Goal: Task Accomplishment & Management: Complete application form

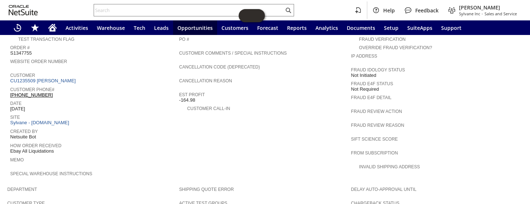
scroll to position [397, 0]
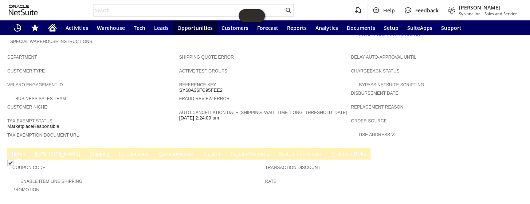
click at [157, 151] on link "C ommunication" at bounding box center [176, 154] width 39 height 7
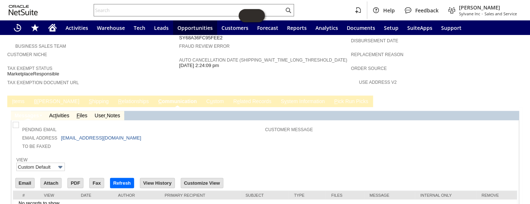
scroll to position [459, 0]
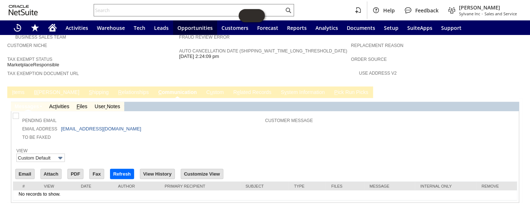
click at [168, 117] on td "Pending Email Email Address 0103b23877f9f6bf8094@members.ebay.com To Be Faxed C…" at bounding box center [265, 128] width 505 height 30
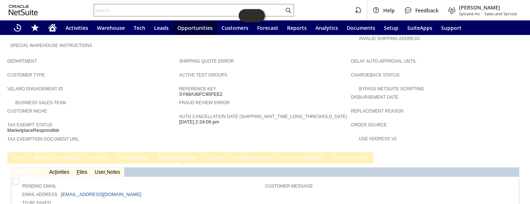
scroll to position [397, 0]
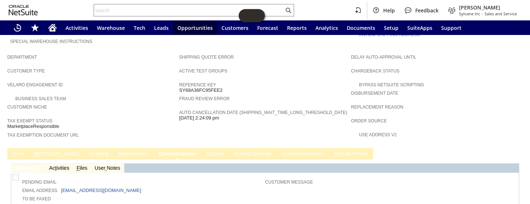
click at [204, 151] on link "C u stom" at bounding box center [214, 154] width 21 height 7
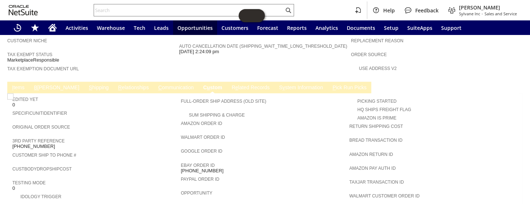
scroll to position [0, 0]
drag, startPoint x: 52, startPoint y: 118, endPoint x: 13, endPoint y: 119, distance: 39.0
click at [13, 136] on div "3rd Party Reference 11-13464-93368" at bounding box center [94, 142] width 165 height 13
copy span "11-13464-93368"
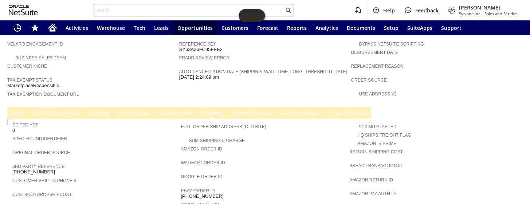
scroll to position [437, 0]
click at [156, 110] on link "C ommunication" at bounding box center [175, 113] width 39 height 7
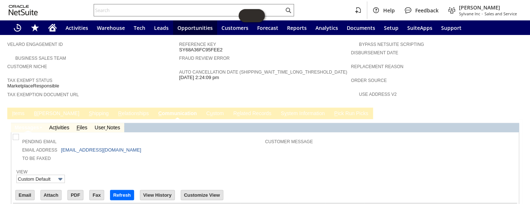
scroll to position [0, 0]
click at [204, 110] on link "C u stom" at bounding box center [214, 113] width 21 height 7
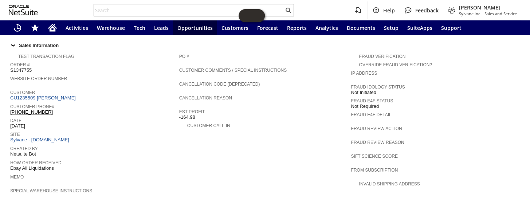
scroll to position [239, 0]
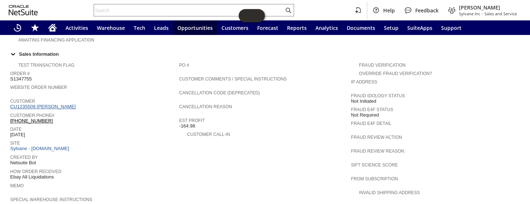
click at [43, 104] on link "CU1235509 loi tom" at bounding box center [43, 106] width 67 height 5
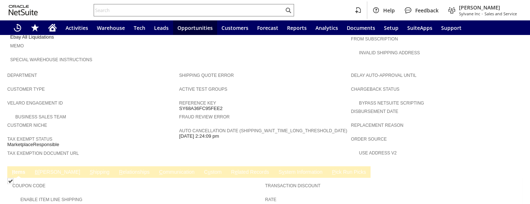
scroll to position [397, 0]
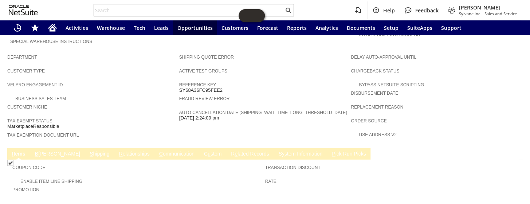
click at [202, 151] on link "C u stom" at bounding box center [212, 154] width 21 height 7
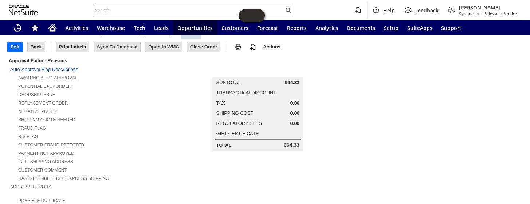
scroll to position [0, 0]
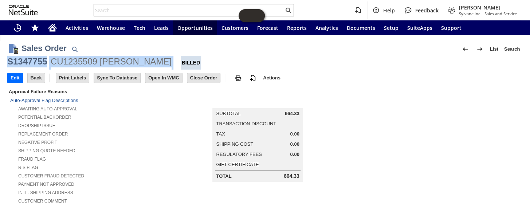
drag, startPoint x: 127, startPoint y: 58, endPoint x: 9, endPoint y: 59, distance: 117.7
click at [9, 59] on div "S1347755 CU1235509 loi tom Billed" at bounding box center [264, 63] width 515 height 14
copy div "S1347755 CU1235509 loi tom"
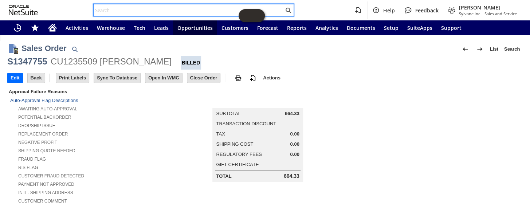
click at [140, 9] on input "text" at bounding box center [189, 10] width 190 height 9
paste input "S1343056"
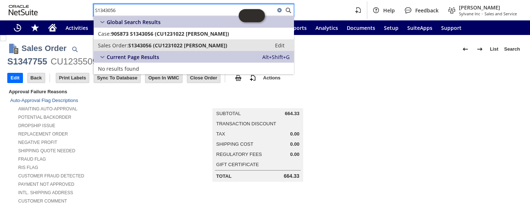
type input "S1343056"
click at [156, 44] on span "S1343056 (CU1231022 Vojtech Kollar)" at bounding box center [177, 45] width 99 height 7
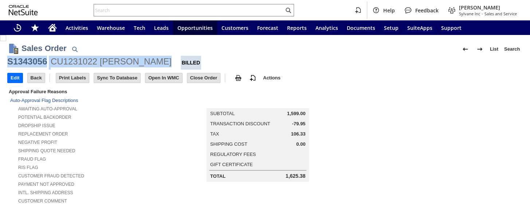
click at [8, 61] on div "S1343056 CU1231022 Vojtech Kollar Billed" at bounding box center [264, 63] width 515 height 14
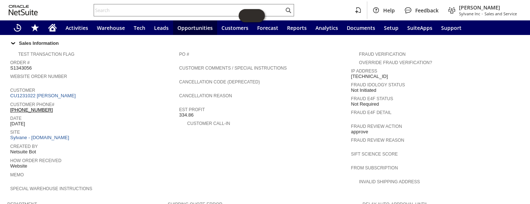
scroll to position [247, 0]
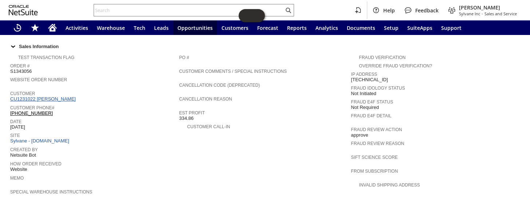
click at [50, 96] on link "CU1231022 [PERSON_NAME]" at bounding box center [43, 98] width 67 height 5
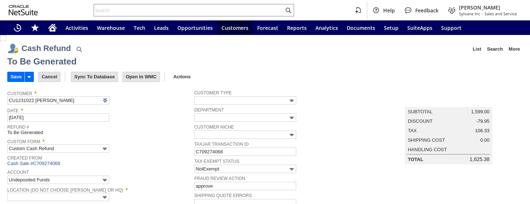
type input "Regions - Merchant 0414"
type input "Headquarters : Head...s : Pending Testing"
type input "TODAY5"
type input "Buy Today Discount"
type input "-5.0%"
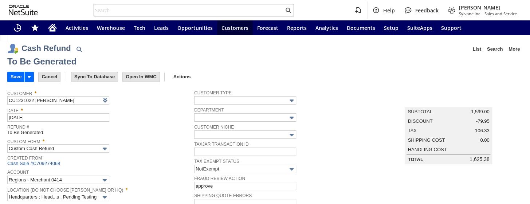
scroll to position [438, 0]
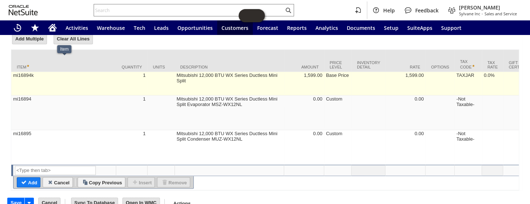
click at [87, 75] on td "mi16894k" at bounding box center [63, 84] width 105 height 24
type textarea "Mitsubishi 12,000 BTU WX Series Ductless Mini Split"
type input "mi16894k"
type input "OK"
type input "Make Copy"
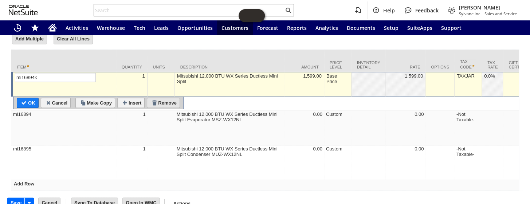
click at [169, 97] on table "OK Cancel Make Copy Insert Remove" at bounding box center [98, 103] width 170 height 13
click at [170, 98] on input "Remove" at bounding box center [163, 102] width 32 height 9
type textarea "Mitsubishi 12,000 BTU WX Series Ductless Mini Split Evaporator MSZ-WX12NL"
type input "mi16894"
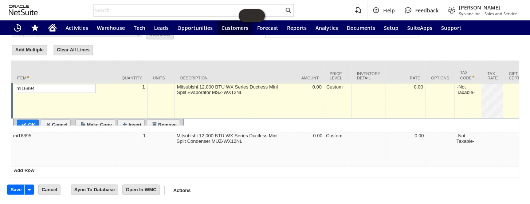
scroll to position [415, 0]
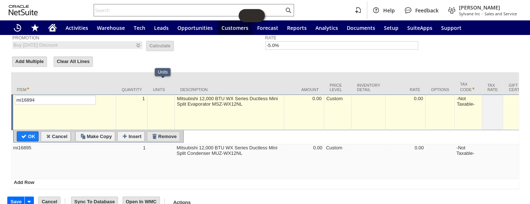
click at [165, 132] on input "Remove" at bounding box center [163, 136] width 32 height 9
type input "mi16895"
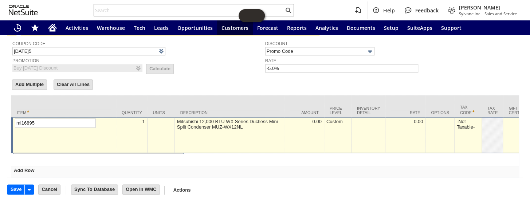
scroll to position [382, 0]
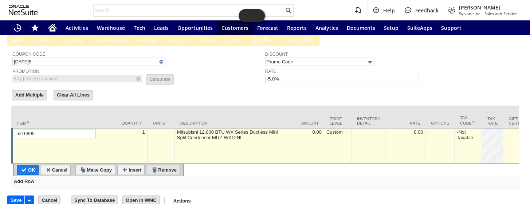
click at [162, 165] on input "Remove" at bounding box center [163, 169] width 32 height 9
type input "Add"
type input "Copy Previous"
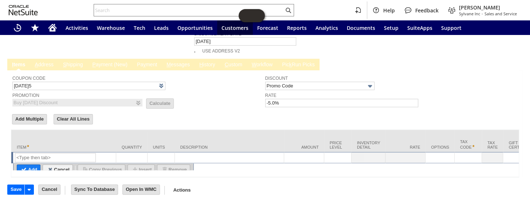
scroll to position [348, 0]
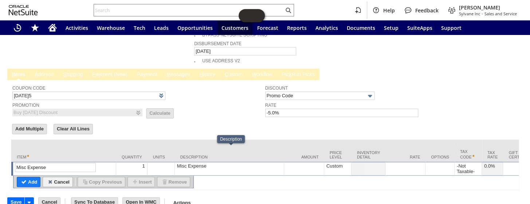
type input "Misc Expense"
click at [211, 163] on div "Misc Expense" at bounding box center [229, 166] width 105 height 6
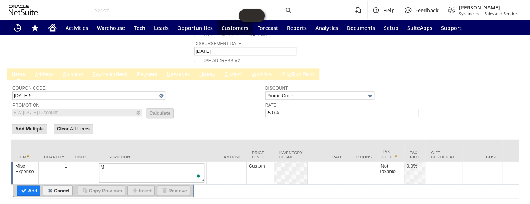
type textarea "M"
type textarea "partial refund"
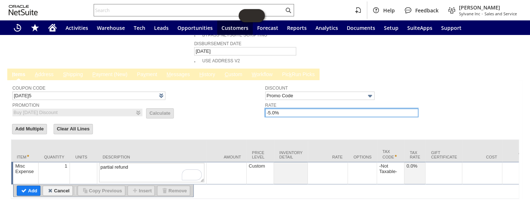
drag, startPoint x: 292, startPoint y: 93, endPoint x: 248, endPoint y: 91, distance: 44.1
click at [248, 91] on tr "Coupon Code TODAY5 Promotion Buy Today Discount List Calculate Discount Promo C…" at bounding box center [264, 100] width 505 height 36
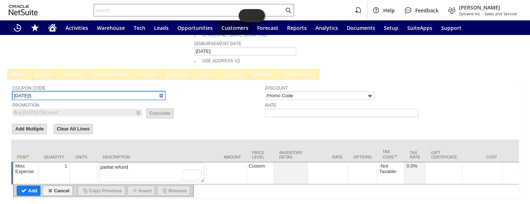
click at [52, 91] on input "TODAY5" at bounding box center [88, 95] width 153 height 8
type input "T"
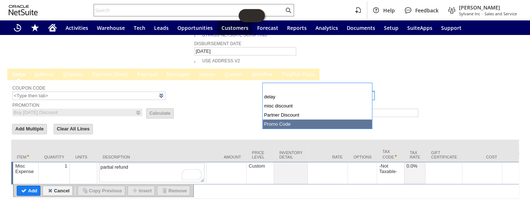
click at [307, 91] on input "Promo Code" at bounding box center [319, 95] width 109 height 8
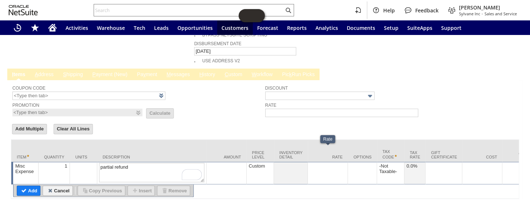
click at [327, 163] on div at bounding box center [328, 166] width 36 height 6
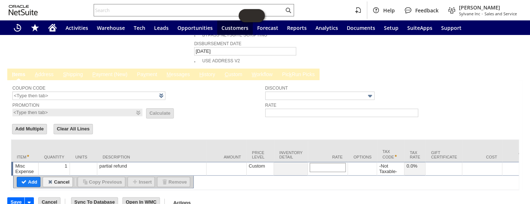
type input "S1343056 CU1231022 Vojtech Kolla"
drag, startPoint x: 345, startPoint y: 153, endPoint x: 289, endPoint y: 150, distance: 56.9
type input "150.00"
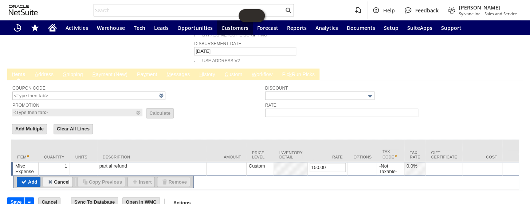
click at [26, 177] on input "Add" at bounding box center [28, 181] width 23 height 9
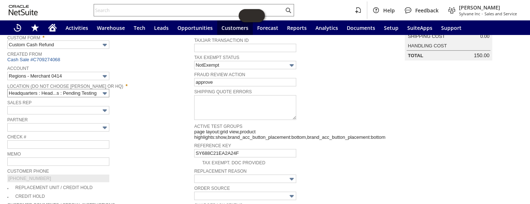
scroll to position [99, 0]
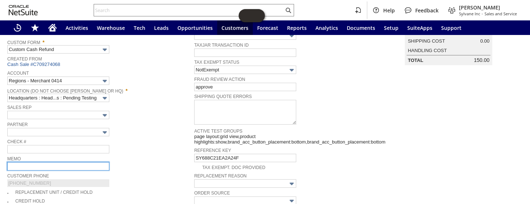
drag, startPoint x: 33, startPoint y: 164, endPoint x: 32, endPoint y: 158, distance: 5.2
click at [33, 164] on input "text" at bounding box center [58, 166] width 102 height 8
type input "partial credit for keeping unit/cosmetic damages"
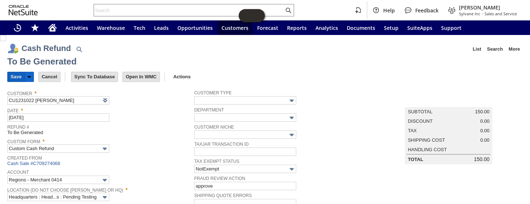
click at [13, 76] on input "Save" at bounding box center [16, 76] width 17 height 9
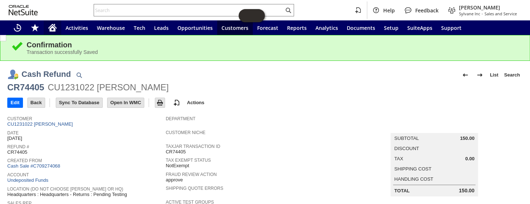
click at [53, 27] on icon "Home" at bounding box center [53, 28] width 6 height 5
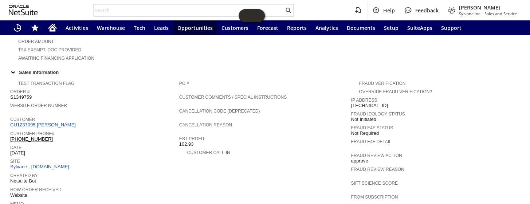
scroll to position [331, 0]
